Goal: Navigation & Orientation: Go to known website

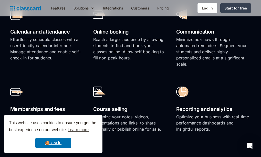
scroll to position [372, 0]
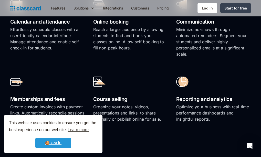
click at [49, 143] on link "🍪 Got it!" at bounding box center [53, 143] width 36 height 10
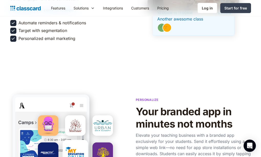
scroll to position [827, 0]
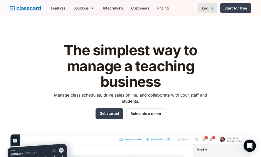
click at [209, 9] on div "Log in" at bounding box center [207, 7] width 11 height 5
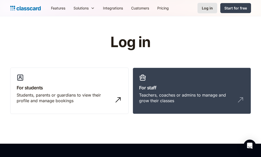
click at [205, 9] on div "Log in" at bounding box center [207, 7] width 11 height 5
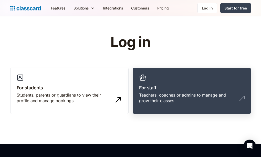
click at [220, 93] on div "Teachers, coaches or admins to manage and grow their classes" at bounding box center [186, 98] width 95 height 12
